Goal: Task Accomplishment & Management: Manage account settings

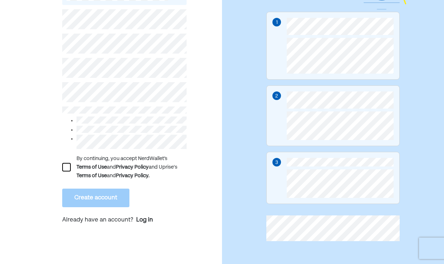
scroll to position [87, 0]
click at [149, 217] on div "Log in" at bounding box center [144, 220] width 17 height 9
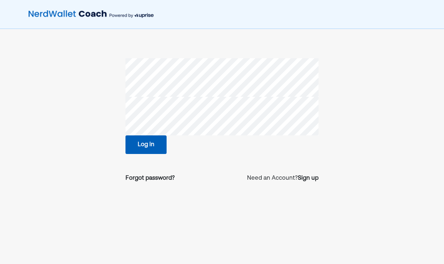
click at [146, 145] on button "Log in" at bounding box center [146, 145] width 41 height 19
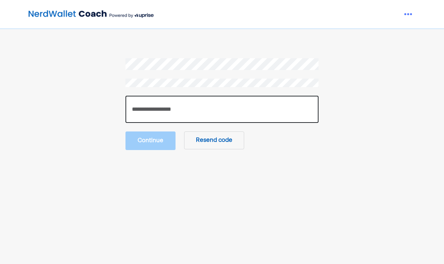
click at [156, 109] on input "number" at bounding box center [222, 109] width 193 height 27
paste input "******"
type input "******"
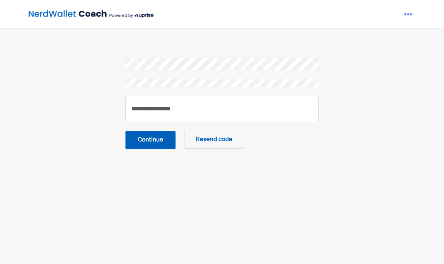
click at [152, 143] on button "Continue" at bounding box center [151, 140] width 50 height 19
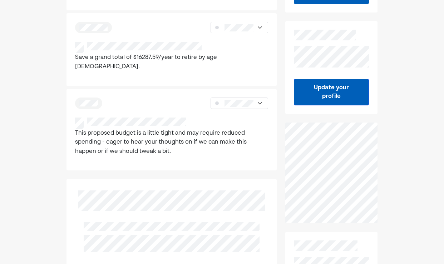
scroll to position [200, 0]
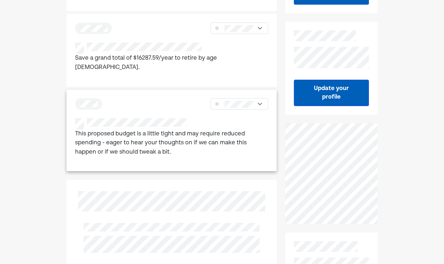
click at [109, 105] on div "This proposed budget is a little tight and may require reduced spending - eager…" at bounding box center [172, 131] width 210 height 82
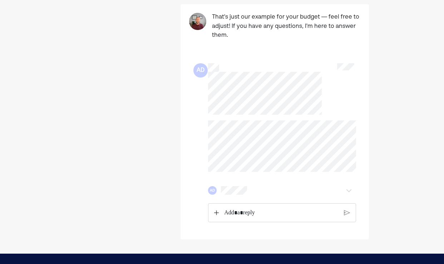
scroll to position [745, 0]
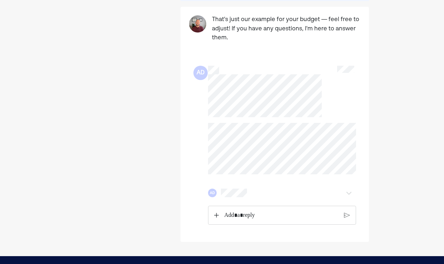
click at [349, 189] on img at bounding box center [349, 193] width 9 height 9
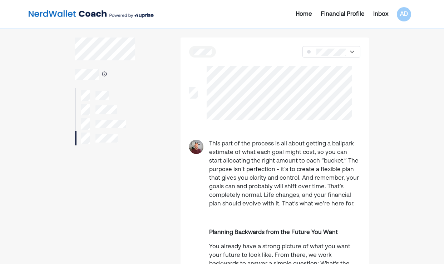
scroll to position [0, 0]
click at [301, 13] on div "Home" at bounding box center [304, 14] width 16 height 9
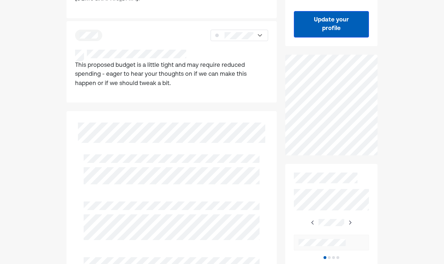
scroll to position [269, 0]
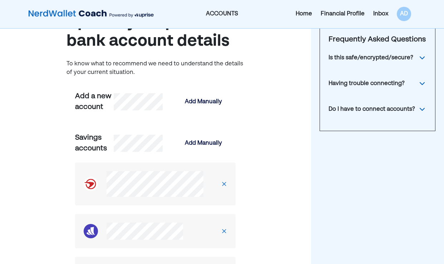
scroll to position [66, 0]
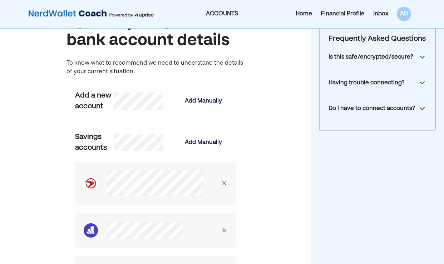
click at [227, 183] on img at bounding box center [224, 184] width 6 height 6
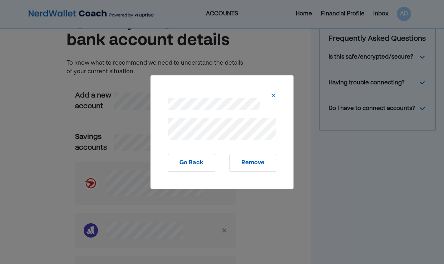
click at [238, 163] on button "Remove" at bounding box center [253, 163] width 47 height 18
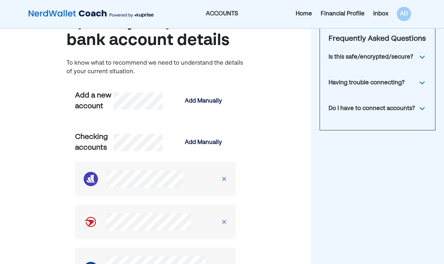
click at [227, 177] on img at bounding box center [224, 179] width 6 height 6
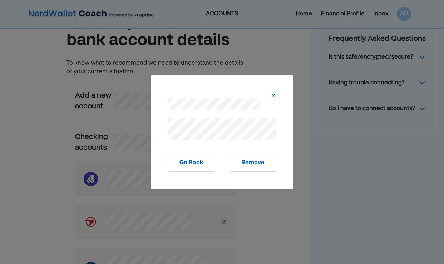
click at [241, 162] on button "Remove" at bounding box center [253, 163] width 47 height 18
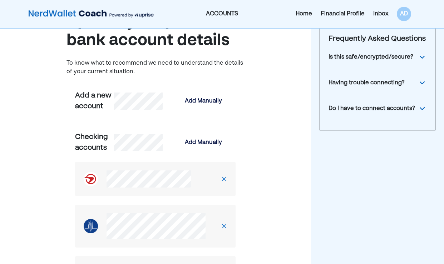
click at [227, 178] on img at bounding box center [224, 179] width 6 height 6
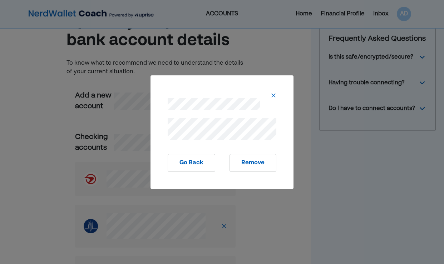
click at [252, 162] on button "Remove" at bounding box center [253, 163] width 47 height 18
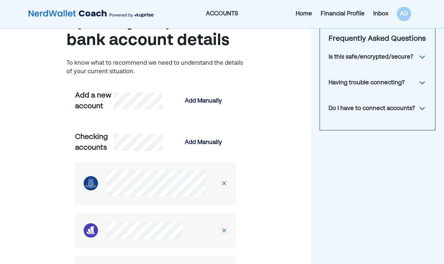
click at [227, 183] on img at bounding box center [224, 184] width 6 height 6
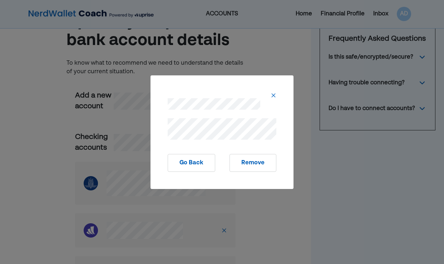
click at [249, 163] on button "Remove" at bounding box center [253, 163] width 47 height 18
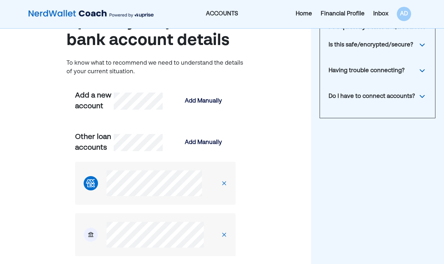
click at [227, 182] on img at bounding box center [224, 184] width 6 height 6
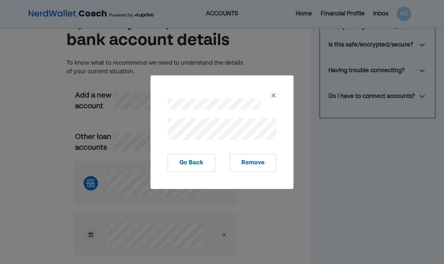
click at [246, 161] on button "Remove" at bounding box center [253, 163] width 47 height 18
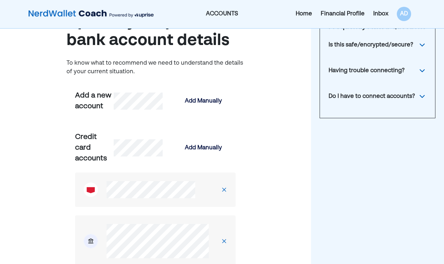
click at [227, 189] on img at bounding box center [224, 190] width 6 height 6
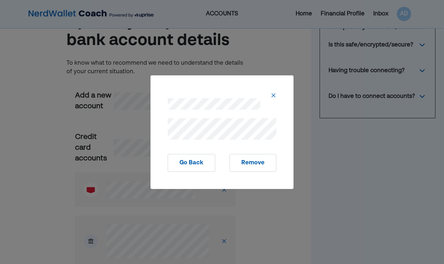
click at [252, 163] on button "Remove" at bounding box center [253, 163] width 47 height 18
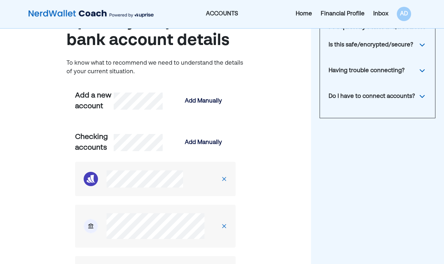
click at [227, 178] on img at bounding box center [224, 179] width 6 height 6
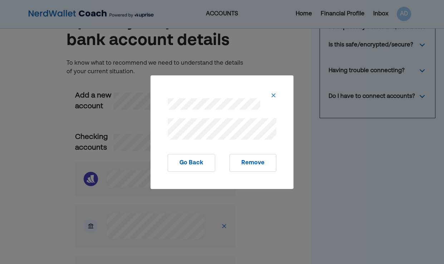
click at [245, 166] on button "Remove" at bounding box center [253, 163] width 47 height 18
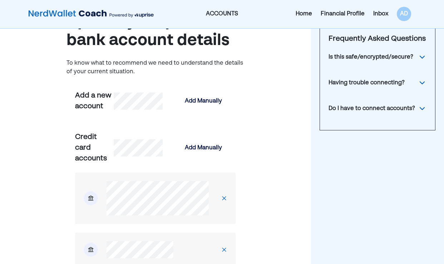
click at [227, 198] on img at bounding box center [224, 199] width 6 height 6
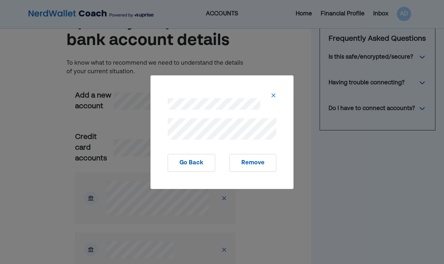
click at [243, 164] on button "Remove" at bounding box center [253, 163] width 47 height 18
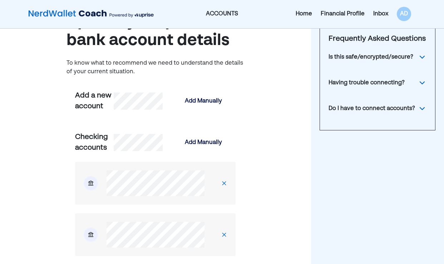
click at [231, 180] on div at bounding box center [224, 183] width 23 height 23
click at [227, 182] on img at bounding box center [224, 184] width 6 height 6
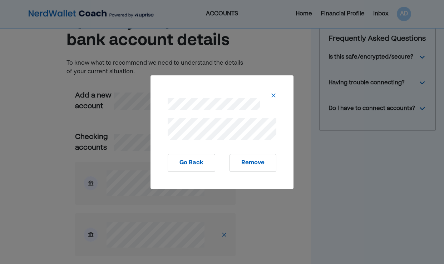
click at [242, 166] on button "Remove" at bounding box center [253, 163] width 47 height 18
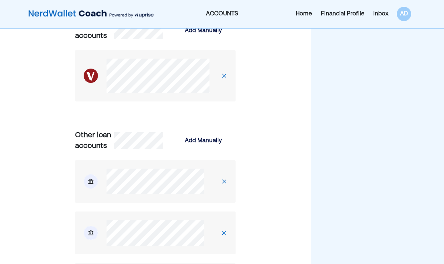
scroll to position [179, 0]
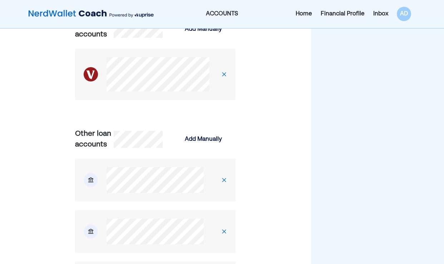
click at [227, 179] on img at bounding box center [224, 180] width 6 height 6
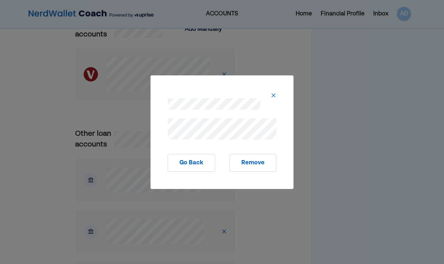
click at [243, 162] on button "Remove" at bounding box center [253, 163] width 47 height 18
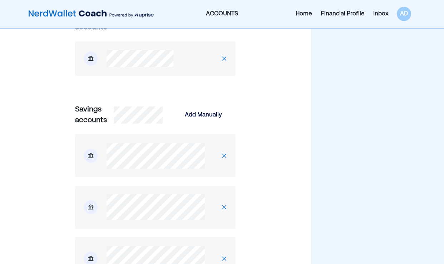
scroll to position [409, 0]
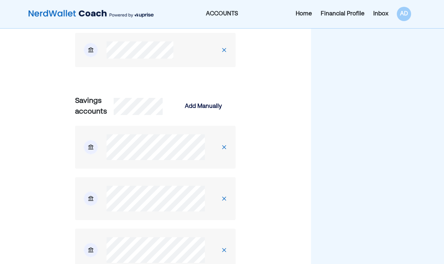
click at [227, 145] on img at bounding box center [224, 147] width 6 height 6
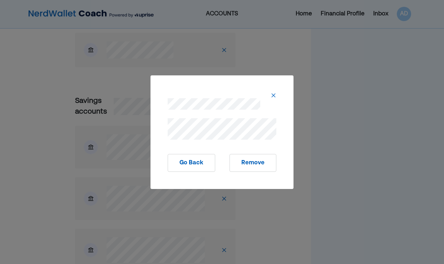
click at [244, 161] on button "Remove" at bounding box center [253, 163] width 47 height 18
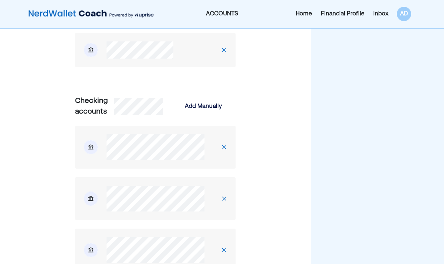
click at [227, 145] on img at bounding box center [224, 147] width 6 height 6
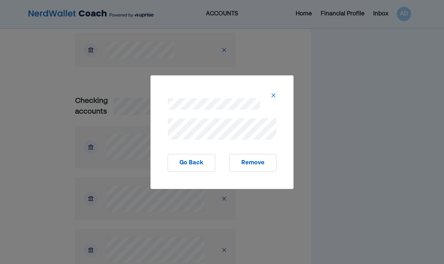
click at [240, 161] on button "Remove" at bounding box center [253, 163] width 47 height 18
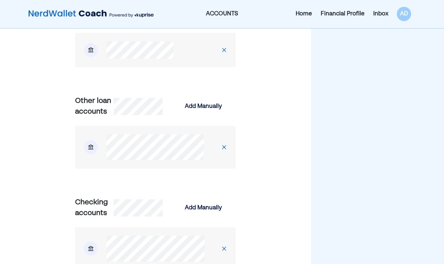
click at [227, 148] on img at bounding box center [224, 147] width 6 height 6
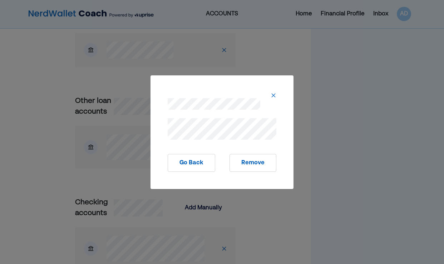
click at [240, 161] on button "Remove" at bounding box center [253, 163] width 47 height 18
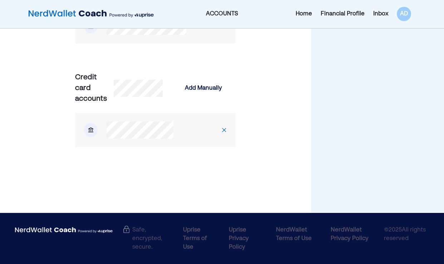
scroll to position [328, 0]
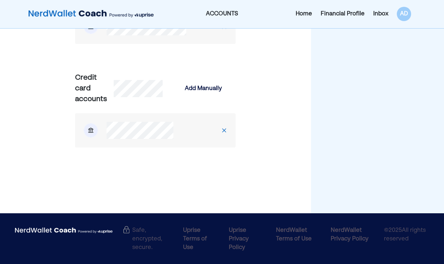
click at [296, 14] on div "Home" at bounding box center [304, 14] width 16 height 9
